Goal: Task Accomplishment & Management: Use online tool/utility

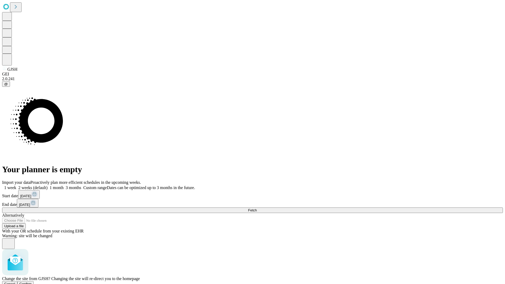
click at [32, 282] on span "Confirm" at bounding box center [25, 284] width 12 height 4
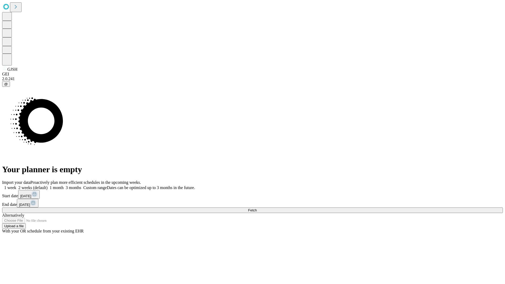
click at [48, 186] on label "2 weeks (default)" at bounding box center [31, 188] width 31 height 4
click at [257, 208] on span "Fetch" at bounding box center [252, 210] width 9 height 4
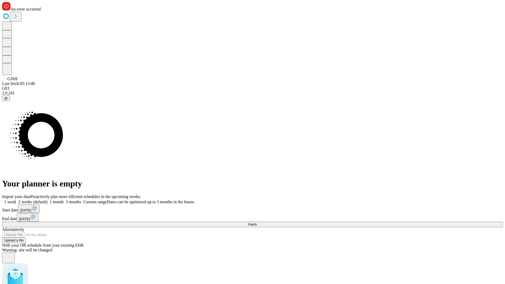
click at [48, 200] on label "2 weeks (default)" at bounding box center [31, 202] width 31 height 4
click at [257, 223] on span "Fetch" at bounding box center [252, 225] width 9 height 4
click at [48, 200] on label "2 weeks (default)" at bounding box center [31, 202] width 31 height 4
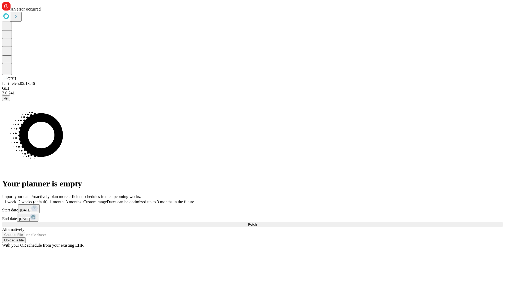
click at [257, 223] on span "Fetch" at bounding box center [252, 225] width 9 height 4
click at [48, 200] on label "2 weeks (default)" at bounding box center [31, 202] width 31 height 4
click at [257, 223] on span "Fetch" at bounding box center [252, 225] width 9 height 4
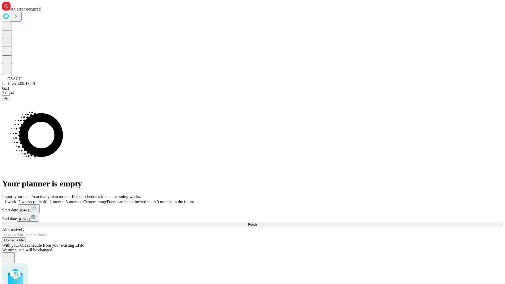
click at [48, 200] on label "2 weeks (default)" at bounding box center [31, 202] width 31 height 4
click at [257, 223] on span "Fetch" at bounding box center [252, 225] width 9 height 4
click at [48, 200] on label "2 weeks (default)" at bounding box center [31, 202] width 31 height 4
click at [257, 223] on span "Fetch" at bounding box center [252, 225] width 9 height 4
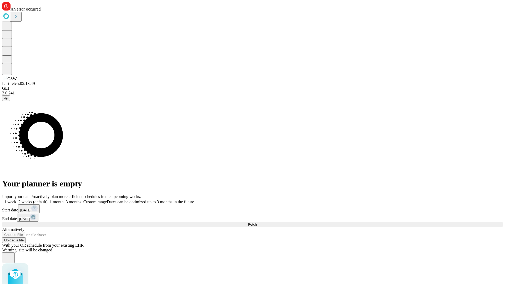
click at [48, 200] on label "2 weeks (default)" at bounding box center [31, 202] width 31 height 4
click at [257, 223] on span "Fetch" at bounding box center [252, 225] width 9 height 4
click at [48, 200] on label "2 weeks (default)" at bounding box center [31, 202] width 31 height 4
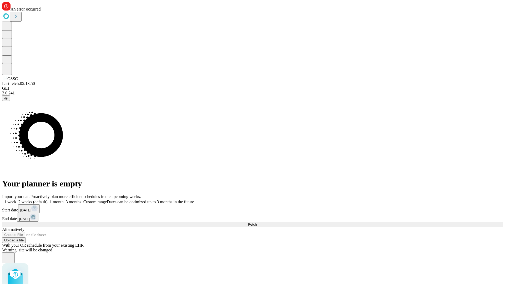
click at [257, 223] on span "Fetch" at bounding box center [252, 225] width 9 height 4
click at [48, 200] on label "2 weeks (default)" at bounding box center [31, 202] width 31 height 4
click at [257, 223] on span "Fetch" at bounding box center [252, 225] width 9 height 4
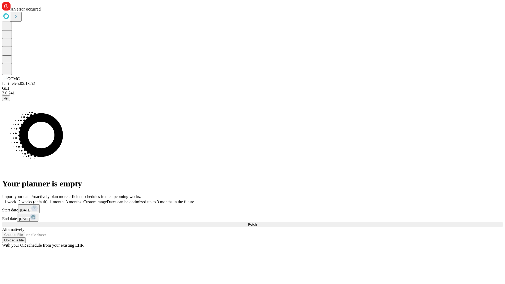
click at [48, 200] on label "2 weeks (default)" at bounding box center [31, 202] width 31 height 4
click at [257, 223] on span "Fetch" at bounding box center [252, 225] width 9 height 4
click at [48, 200] on label "2 weeks (default)" at bounding box center [31, 202] width 31 height 4
click at [257, 223] on span "Fetch" at bounding box center [252, 225] width 9 height 4
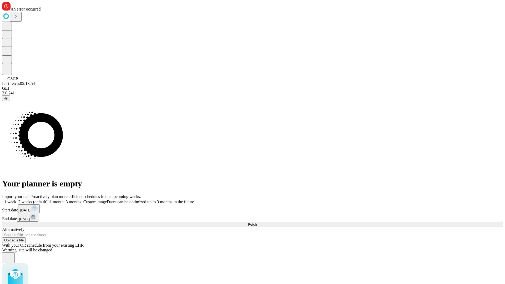
click at [48, 200] on label "2 weeks (default)" at bounding box center [31, 202] width 31 height 4
click at [257, 223] on span "Fetch" at bounding box center [252, 225] width 9 height 4
